Goal: Complete application form

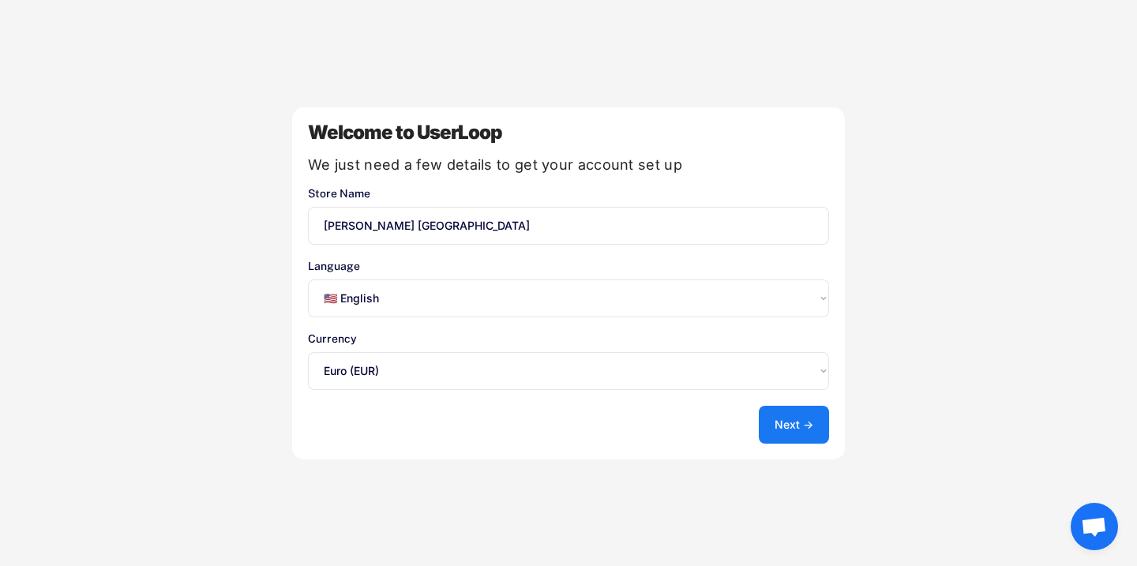
select select ""en""
select select ""1348695171700984260__LOOKUP__1635527639173x833446490375085600""
click at [417, 300] on select "Select an option... 🇺🇸 English 🇫🇷 Français 🇩🇪 Deutsch 🇪🇸 Español" at bounding box center [568, 299] width 521 height 38
select select ""fr""
click at [308, 280] on select "Select an option... 🇺🇸 English 🇫🇷 Français 🇩🇪 Deutsch 🇪🇸 Español" at bounding box center [568, 299] width 521 height 38
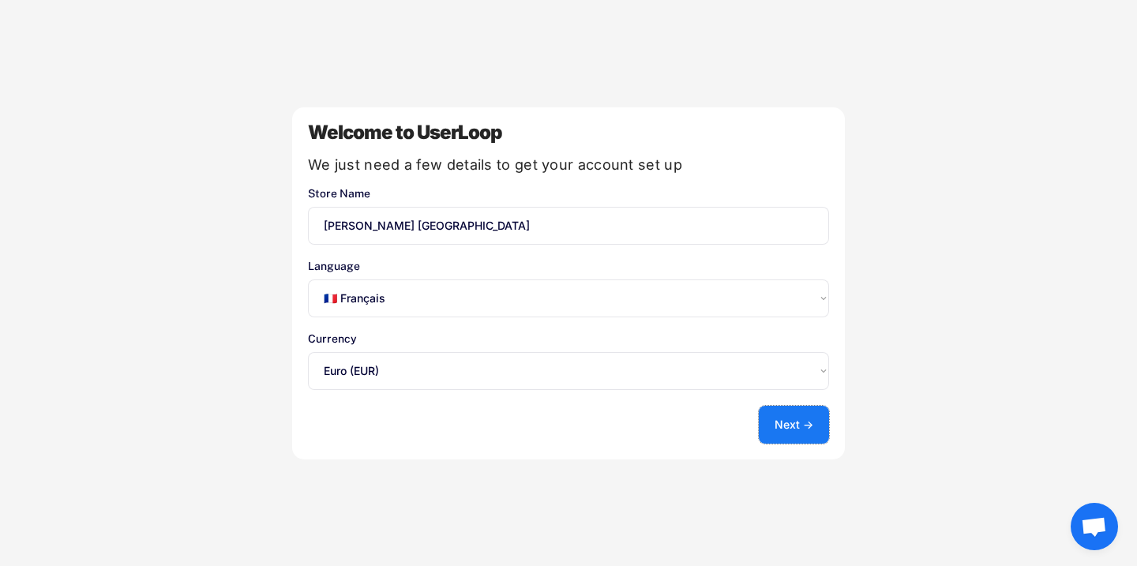
click at [777, 424] on button "Next →" at bounding box center [794, 425] width 70 height 38
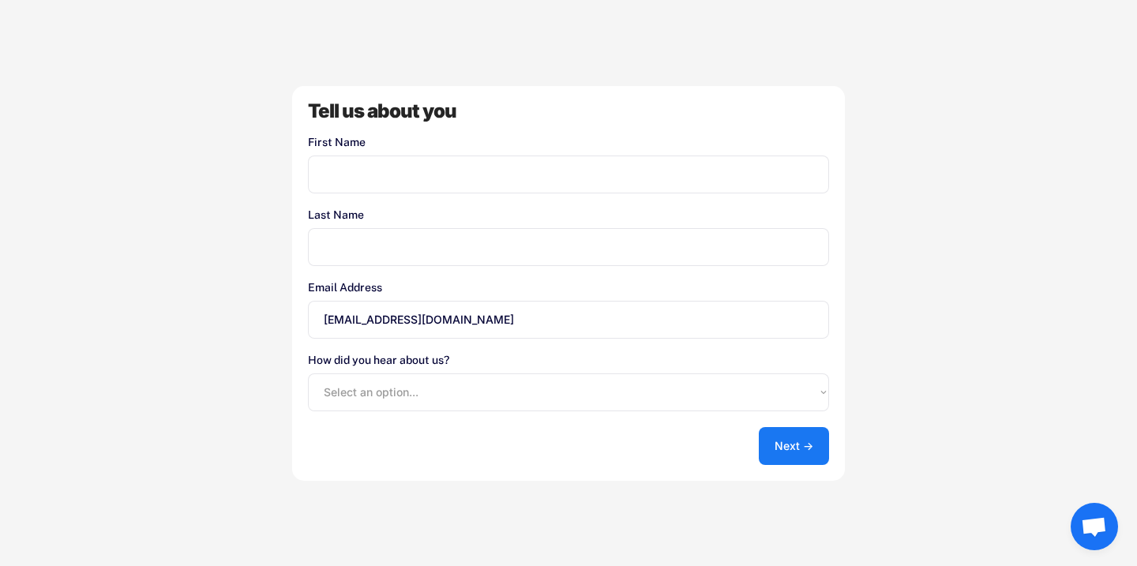
click at [405, 179] on input "input" at bounding box center [568, 175] width 521 height 38
click at [763, 442] on button "Next →" at bounding box center [794, 446] width 70 height 38
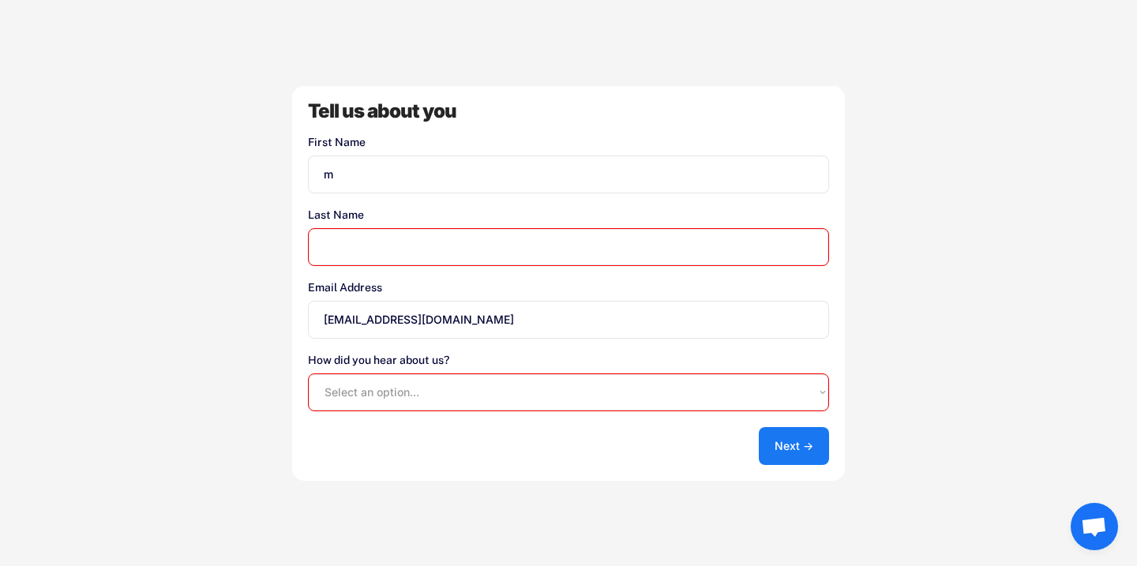
type input "m"
click at [394, 245] on input "input" at bounding box center [568, 247] width 521 height 38
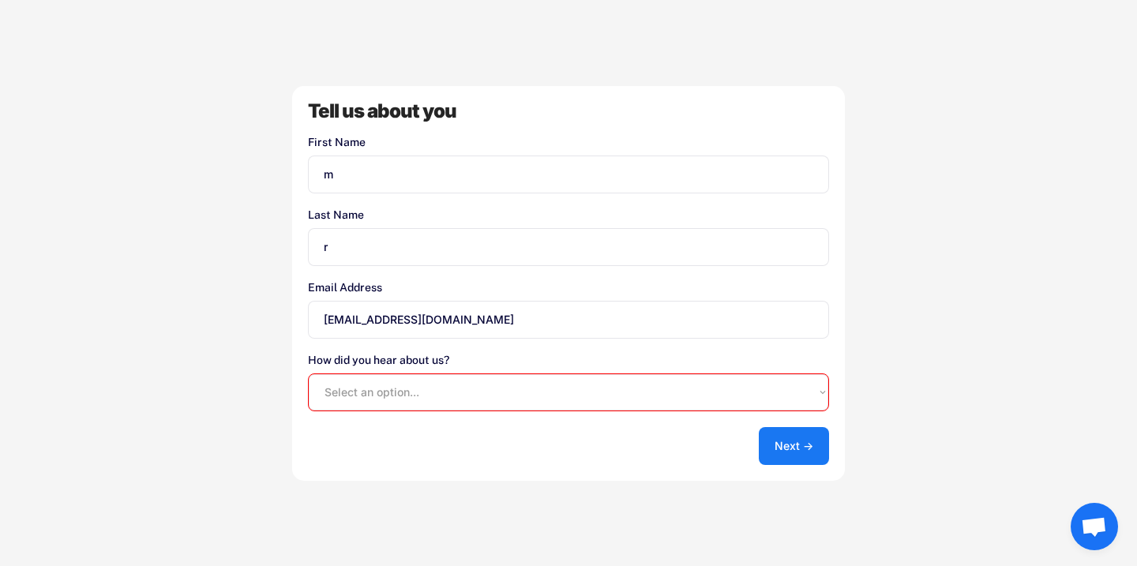
type input "r"
click at [779, 461] on button "Next →" at bounding box center [794, 446] width 70 height 38
click at [735, 390] on select "Select an option... Shopify App Store Google UserLoop Blog Referred by a friend…" at bounding box center [568, 393] width 521 height 38
select select ""shopify_app_store""
click at [308, 374] on select "Select an option... Shopify App Store Google UserLoop Blog Referred by a friend…" at bounding box center [568, 393] width 521 height 38
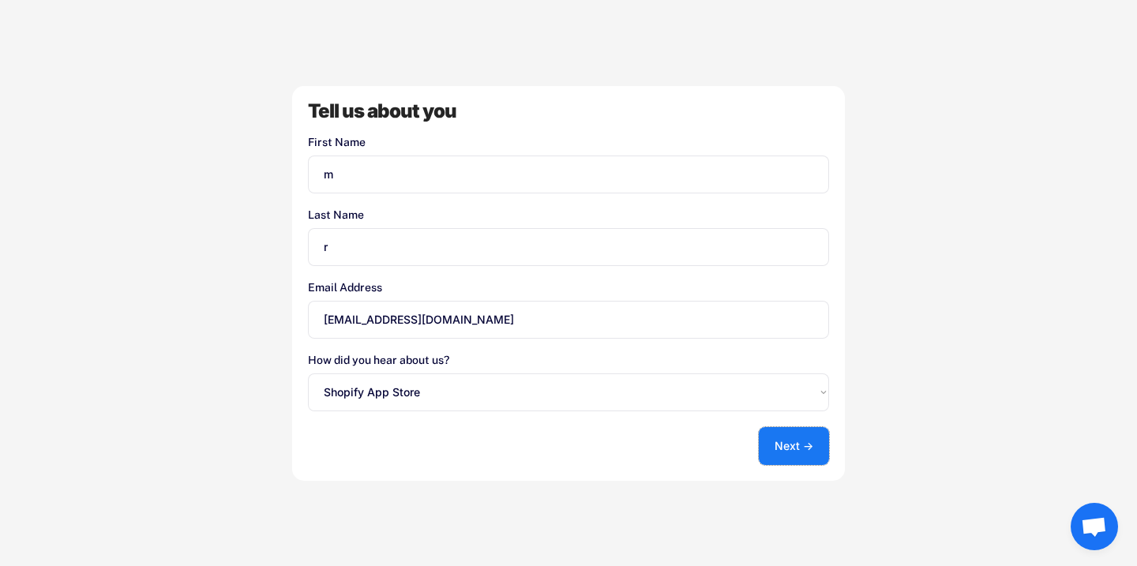
click at [810, 455] on button "Next →" at bounding box center [794, 446] width 70 height 38
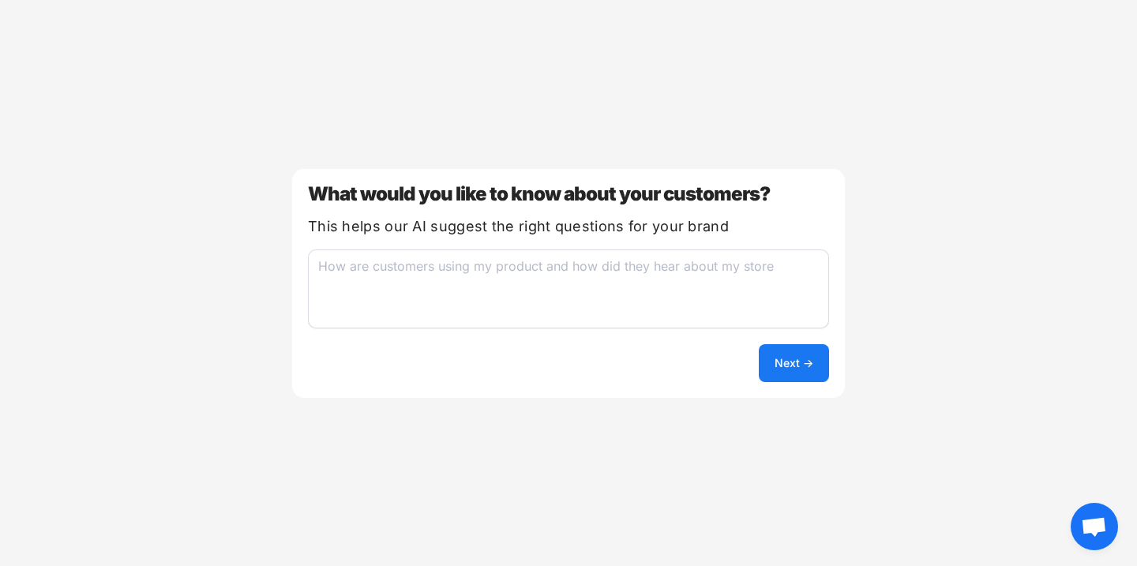
click at [720, 309] on textarea at bounding box center [568, 289] width 521 height 79
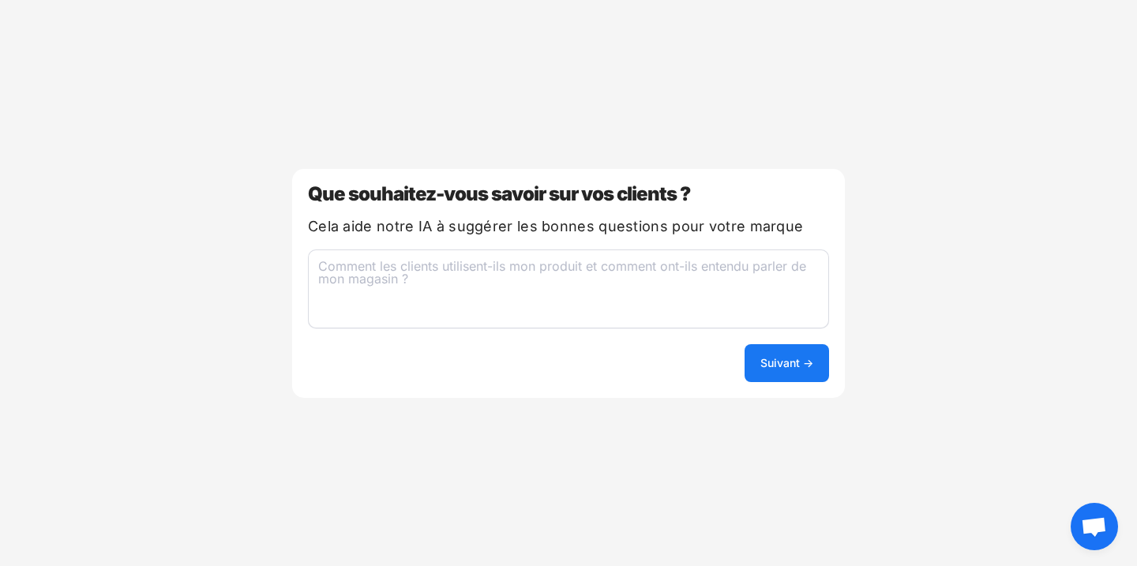
click at [711, 86] on div "Bienvenue sur UserLoop Nous avons juste besoin de quelques détails pour configu…" at bounding box center [568, 283] width 1137 height 566
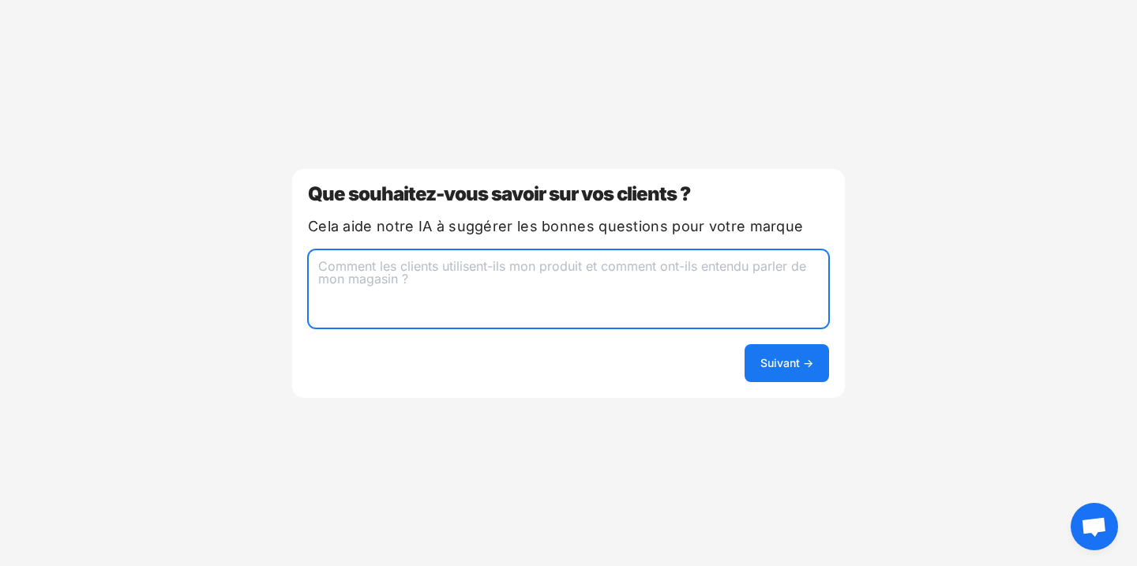
click at [504, 282] on textarea at bounding box center [568, 289] width 521 height 79
type textarea "c"
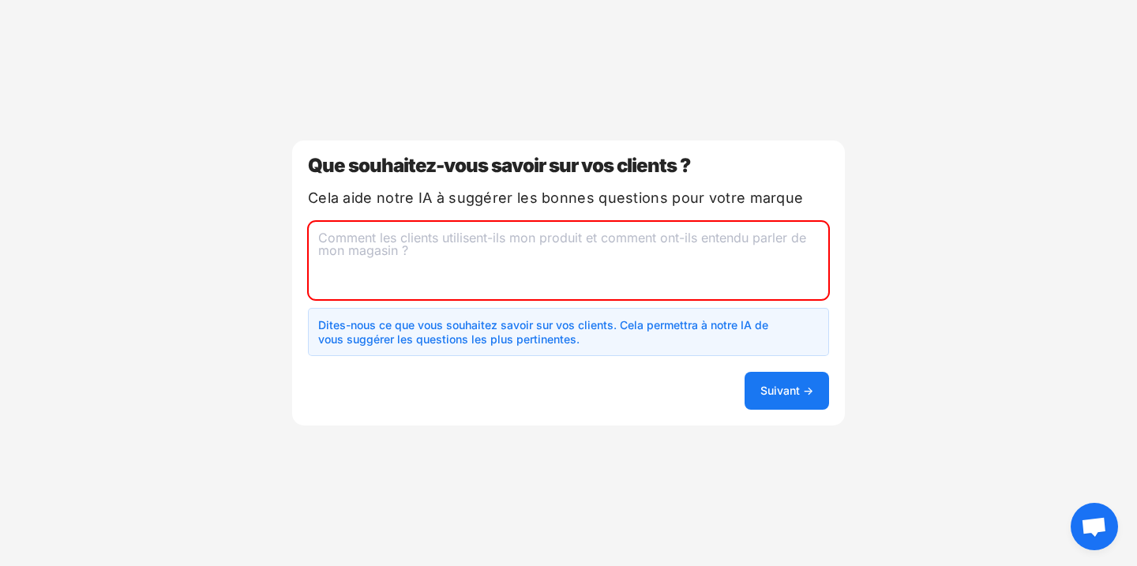
click at [1107, 21] on div "Bienvenue sur UserLoop Nous avons juste besoin de quelques détails pour configu…" at bounding box center [568, 283] width 1137 height 566
click at [640, 246] on textarea at bounding box center [568, 260] width 521 height 79
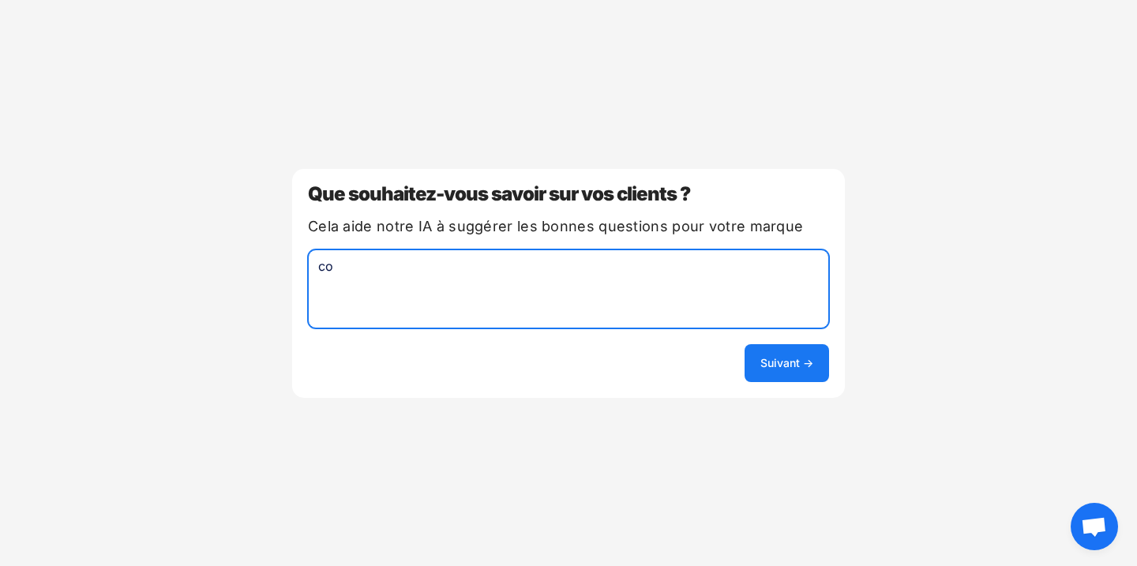
type textarea "c"
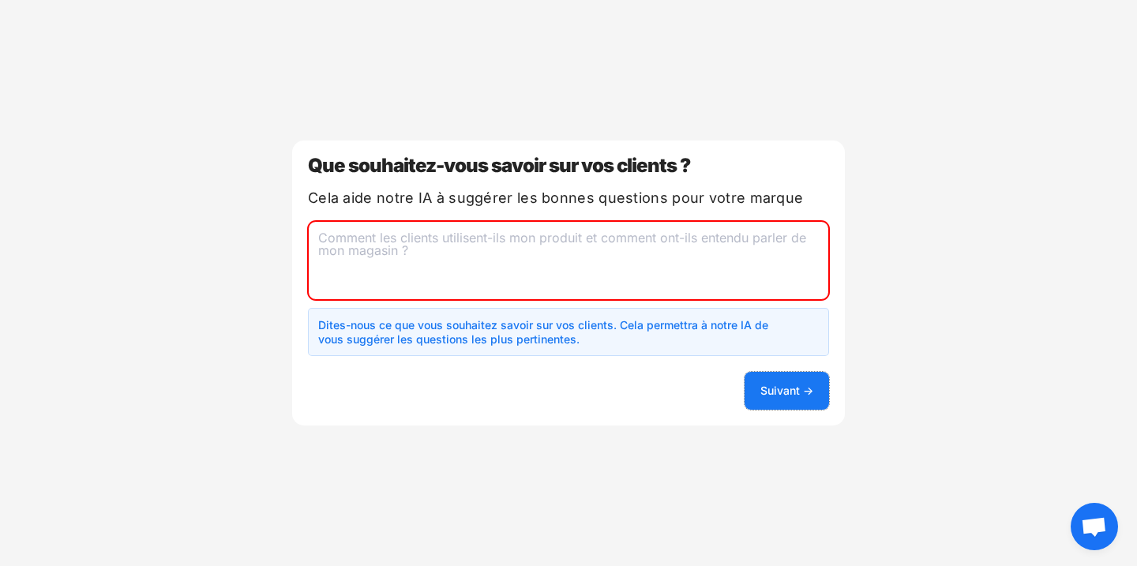
click at [814, 389] on button "Suivant →" at bounding box center [787, 391] width 85 height 38
click at [643, 257] on textarea at bounding box center [568, 260] width 521 height 79
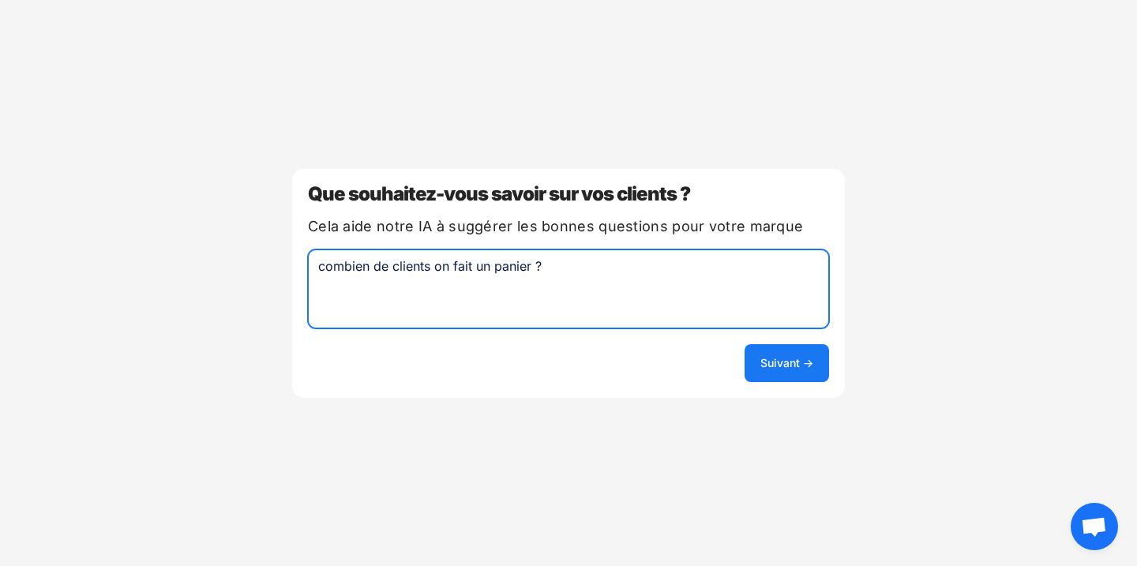
type textarea "combien de clients on fait un panier ?"
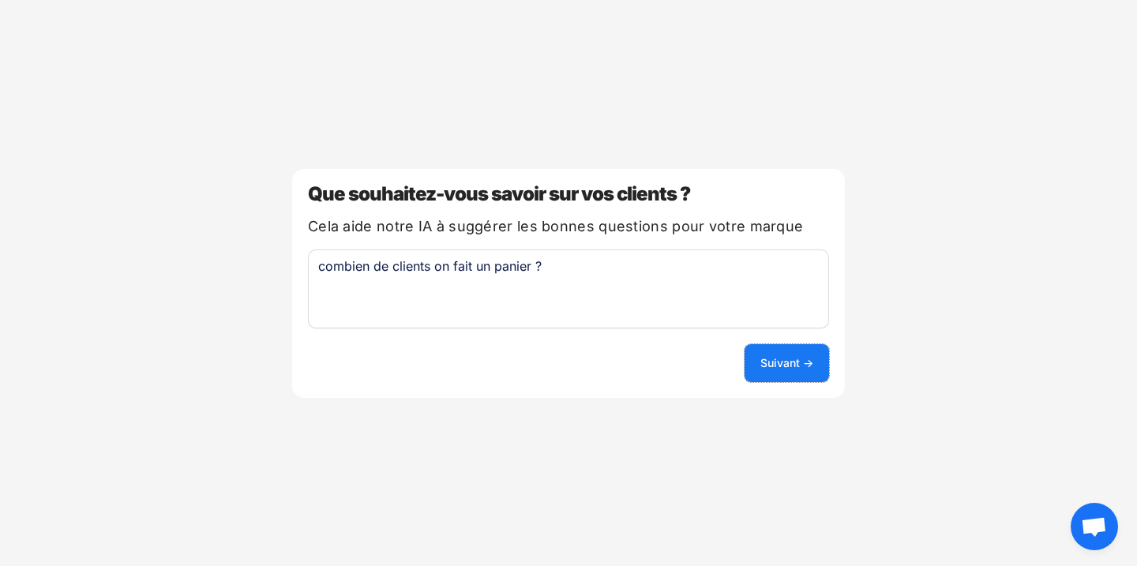
click at [770, 363] on font "Suivant →" at bounding box center [787, 362] width 53 height 13
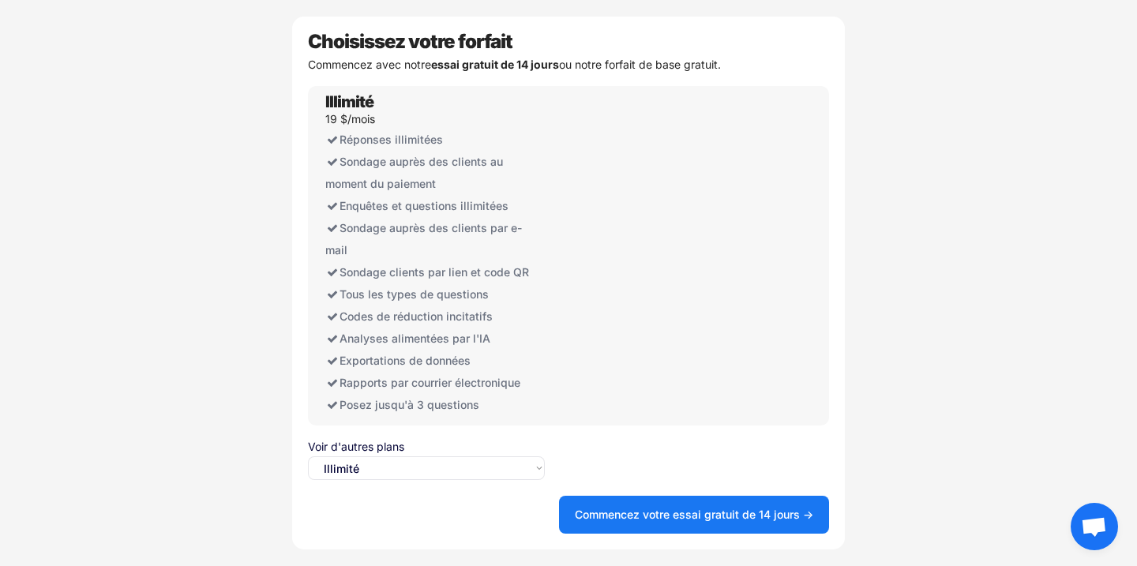
click at [394, 475] on select "Sélectionnez une option... Illimité Gratuit" at bounding box center [426, 469] width 237 height 24
select select ""free0""
click at [308, 457] on select "Sélectionnez une option... Illimité Gratuit" at bounding box center [426, 469] width 237 height 24
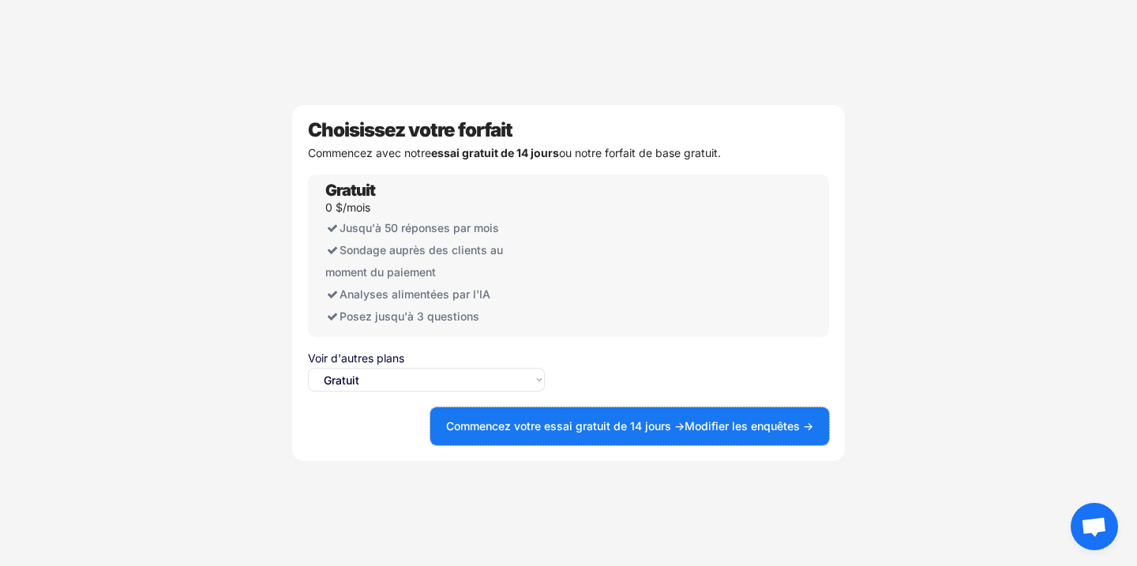
click at [542, 433] on button "Commencez votre essai gratuit de 14 jours → Modifier les enquêtes →" at bounding box center [630, 427] width 399 height 38
